Goal: Transaction & Acquisition: Purchase product/service

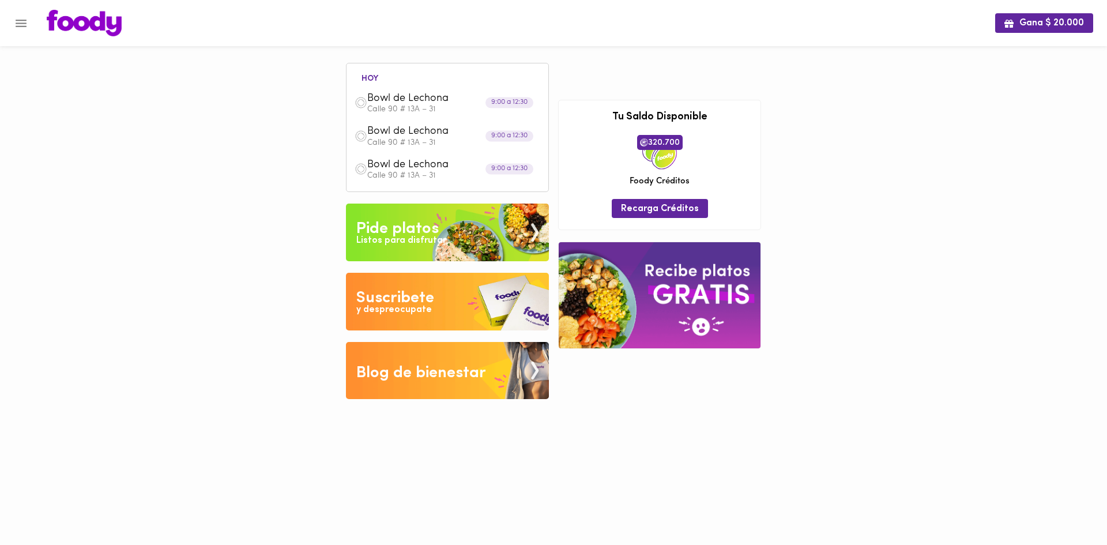
click at [420, 247] on div "Listos para disfrutar" at bounding box center [401, 240] width 90 height 13
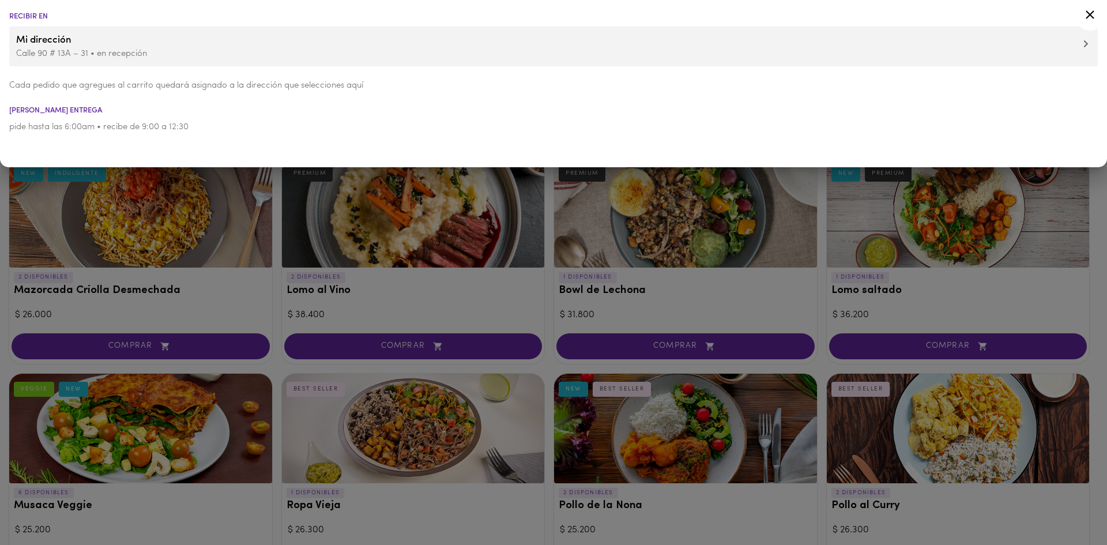
click at [515, 271] on div at bounding box center [553, 272] width 1107 height 545
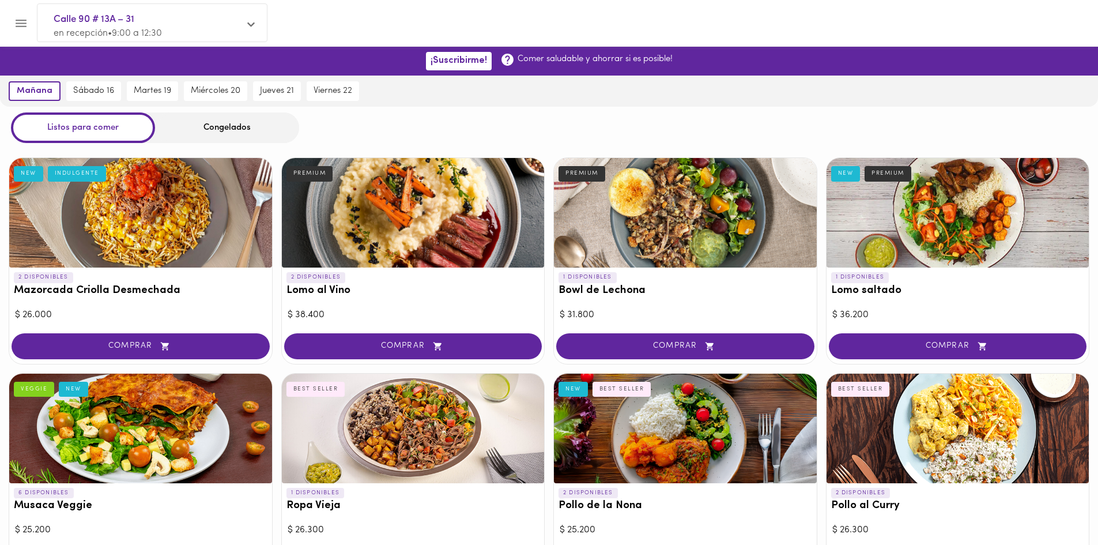
scroll to position [448, 0]
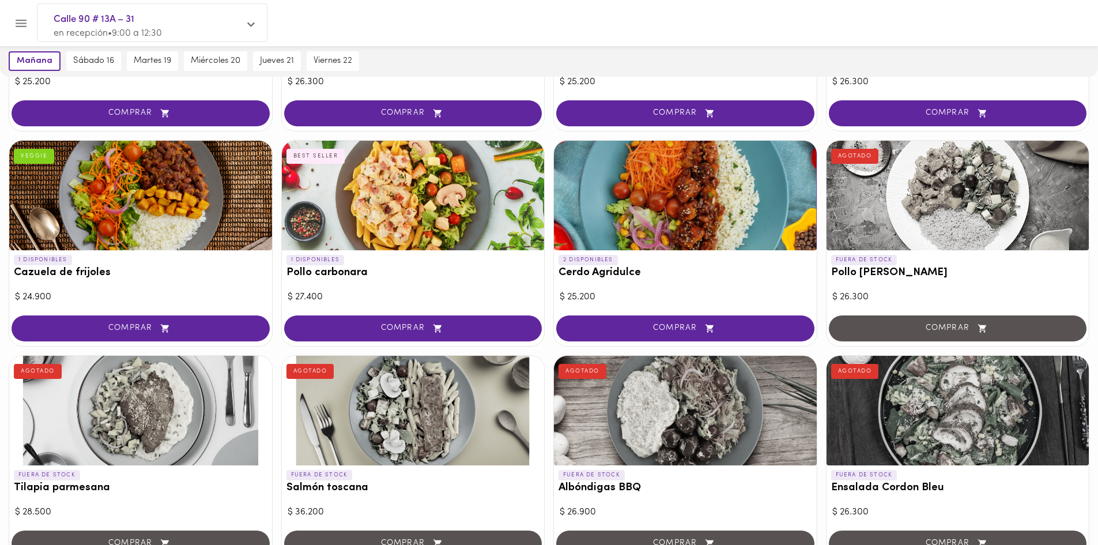
click at [160, 189] on div at bounding box center [140, 196] width 263 height 110
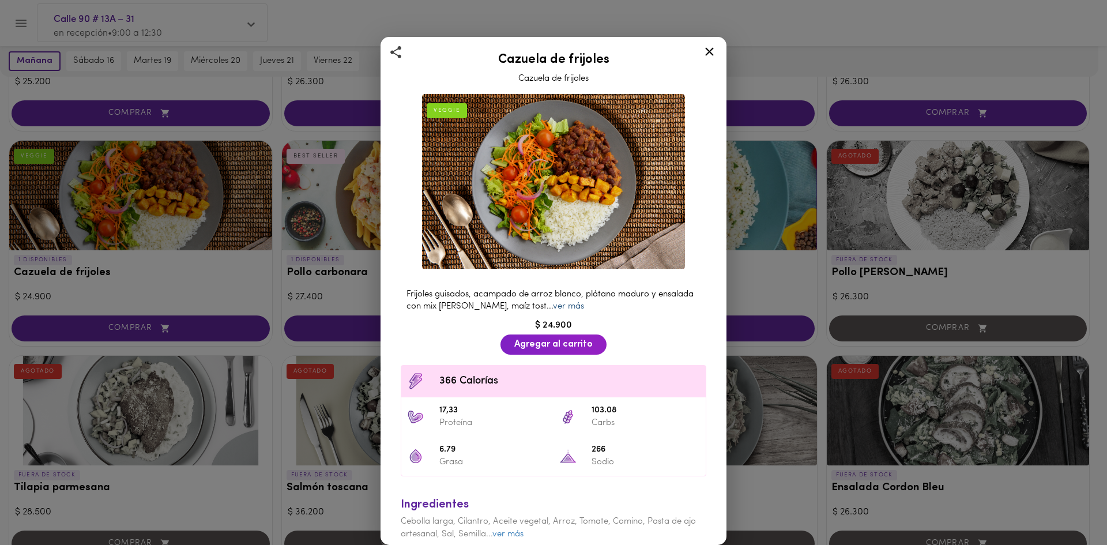
click at [579, 302] on link "ver más" at bounding box center [568, 306] width 31 height 9
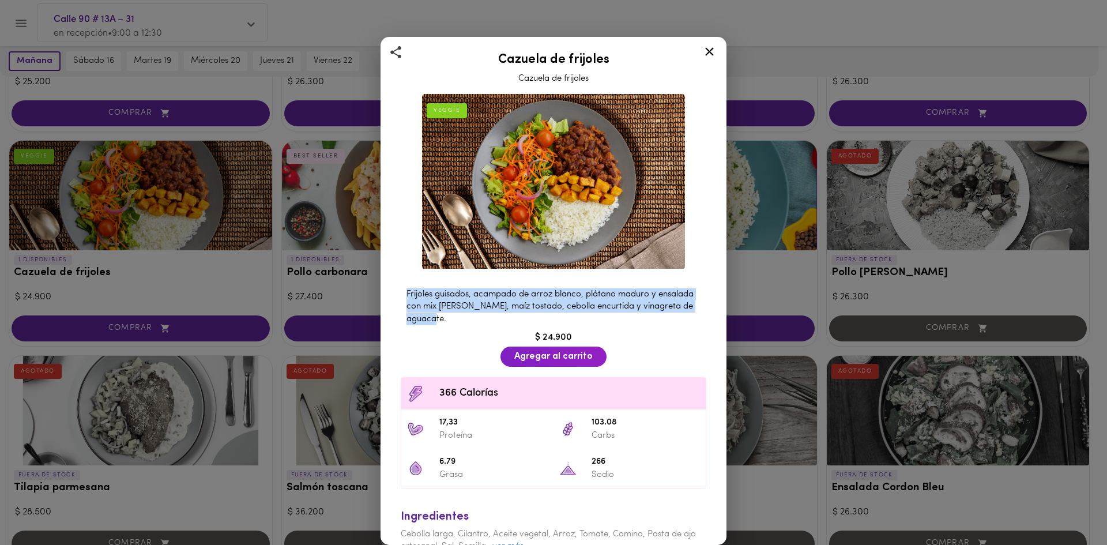
drag, startPoint x: 518, startPoint y: 314, endPoint x: 399, endPoint y: 287, distance: 122.0
click at [399, 287] on div "Frijoles guisados, acampado de arroz blanco, plátano maduro y ensalada con mix …" at bounding box center [553, 307] width 317 height 48
copy span "Frijoles guisados, acampado de arroz blanco, plátano maduro y ensalada con mix …"
click at [701, 309] on div "Frijoles guisados, acampado de arroz blanco, plátano maduro y ensalada con mix …" at bounding box center [553, 307] width 317 height 48
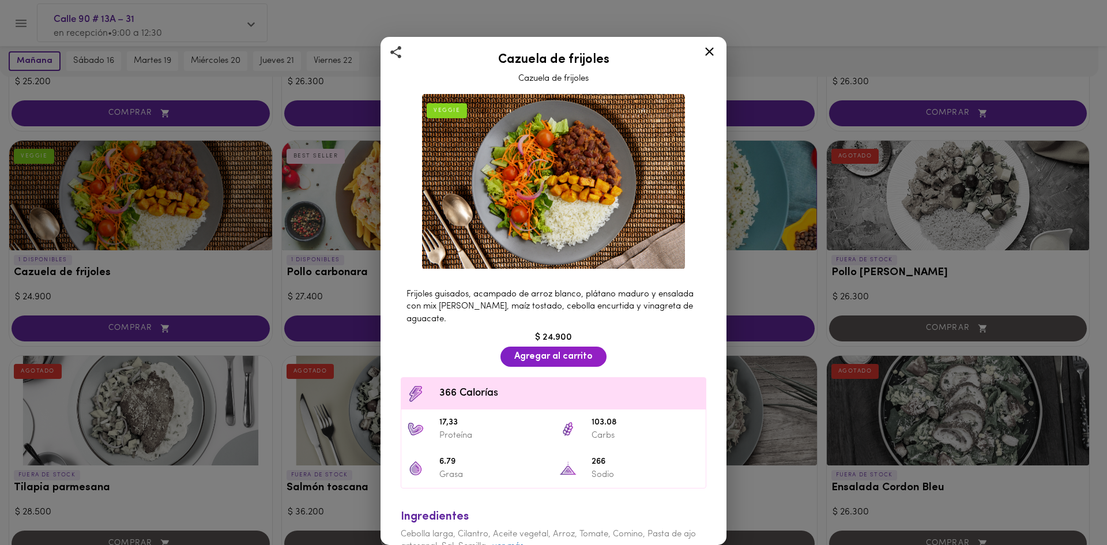
click at [713, 57] on icon at bounding box center [709, 51] width 14 height 14
